Goal: Task Accomplishment & Management: Manage account settings

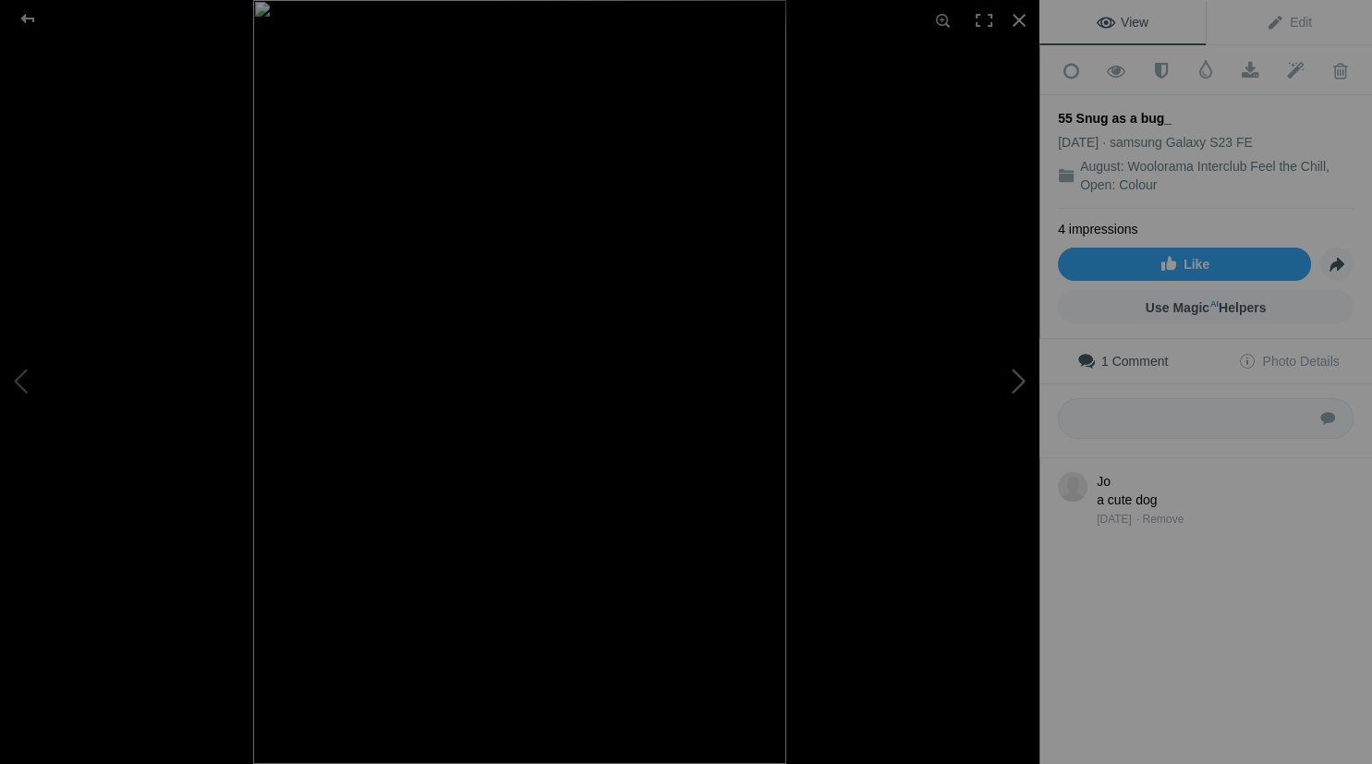
click at [1019, 376] on button at bounding box center [970, 382] width 139 height 275
click at [1176, 531] on link "Remove" at bounding box center [1163, 537] width 42 height 13
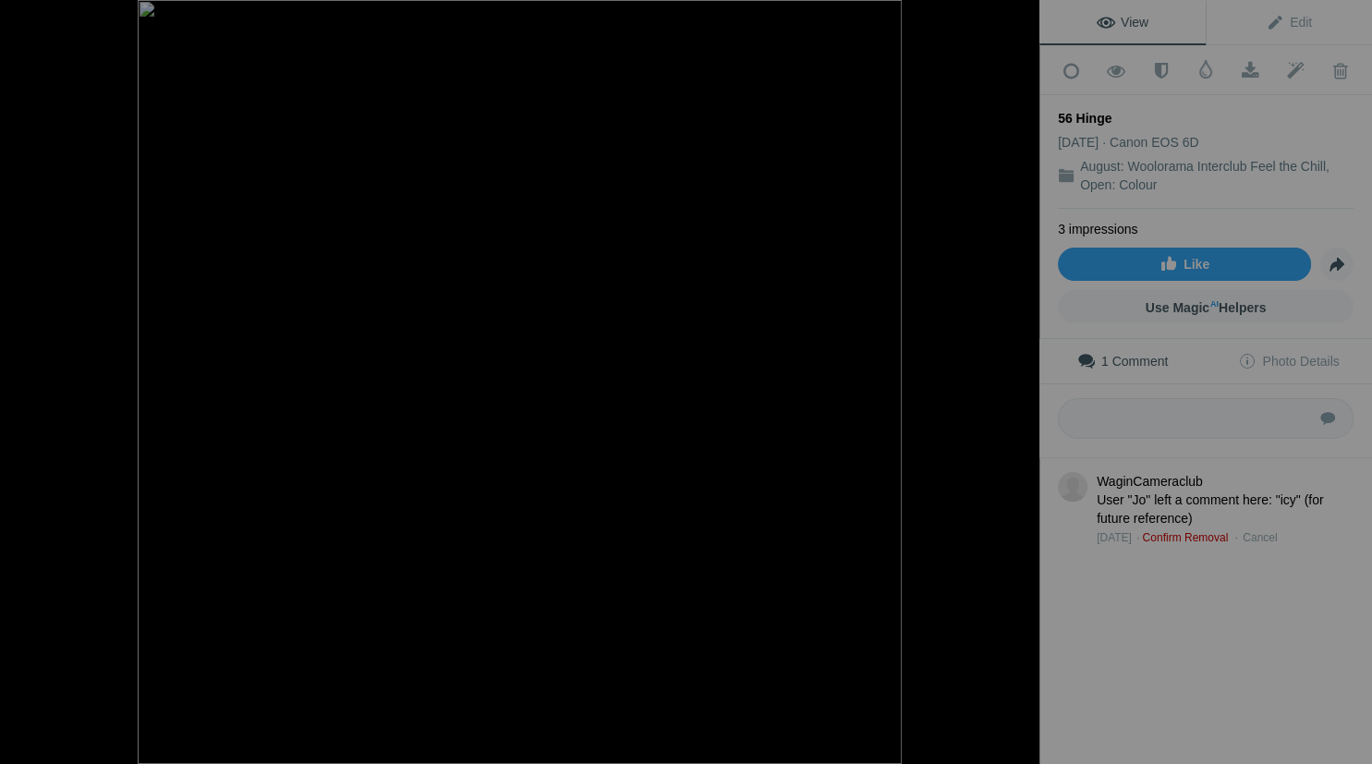
click at [1176, 531] on link "Confirm Removal" at bounding box center [1185, 537] width 86 height 13
